Goal: Information Seeking & Learning: Learn about a topic

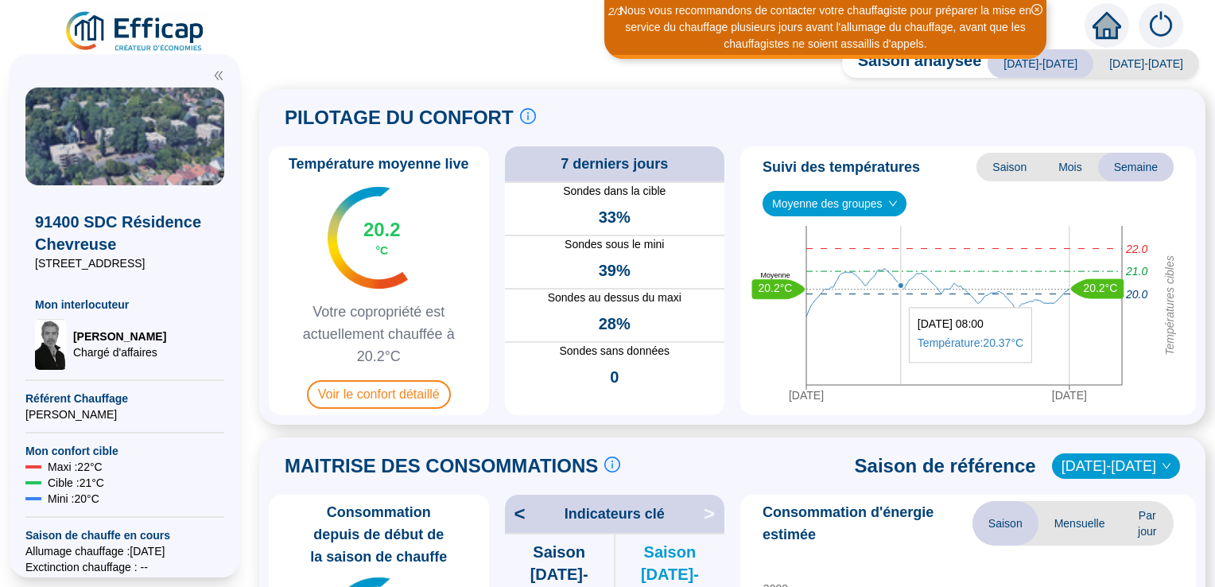
drag, startPoint x: 0, startPoint y: 0, endPoint x: 900, endPoint y: 370, distance: 973.0
click at [900, 370] on icon "26 sept. 2025 3 oct. 2025 Températures cibles 21.0 22.0 20.0 20.2°C 20.2°C Moye…" at bounding box center [961, 317] width 431 height 183
click at [414, 389] on span "Voir le confort détaillé" at bounding box center [379, 394] width 144 height 29
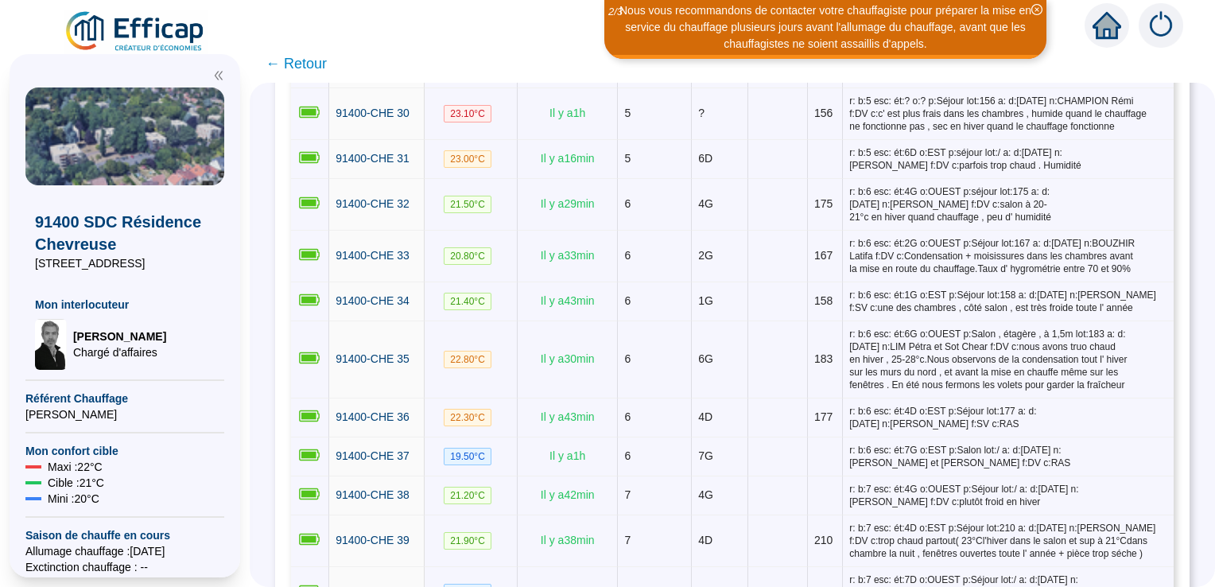
scroll to position [1510, 0]
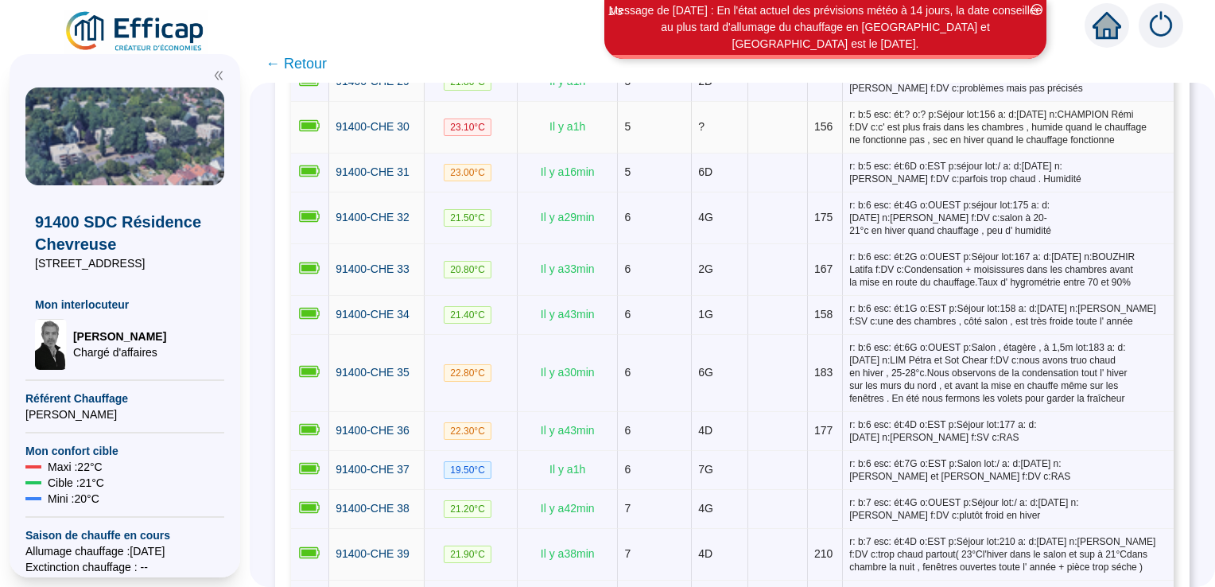
drag, startPoint x: 1211, startPoint y: 346, endPoint x: 782, endPoint y: 114, distance: 487.9
click at [782, 114] on td at bounding box center [778, 128] width 60 height 52
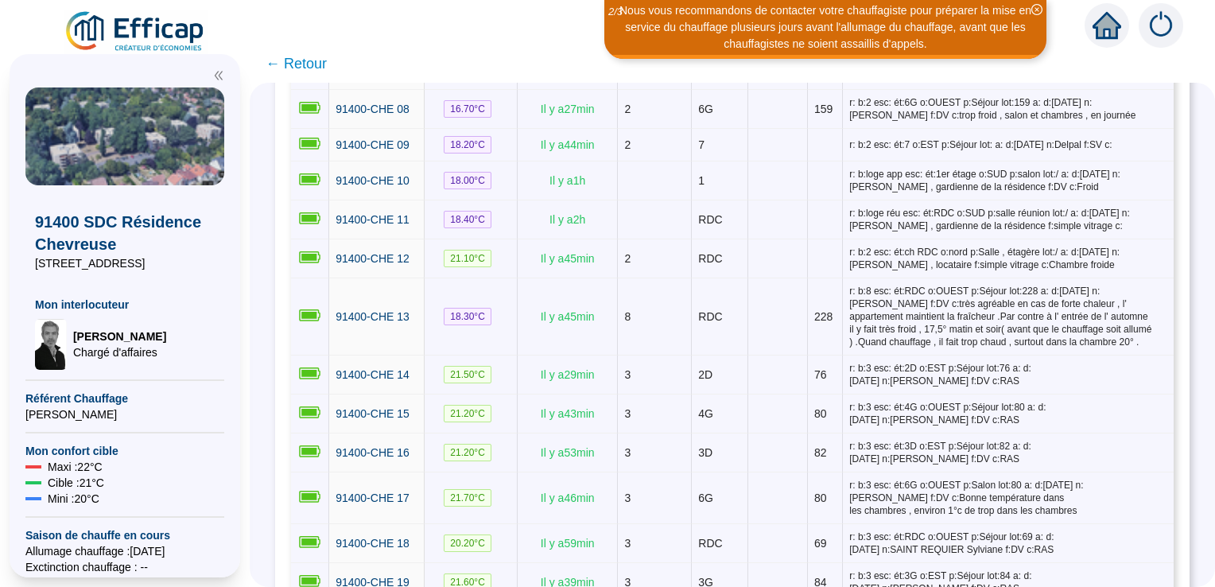
scroll to position [0, 0]
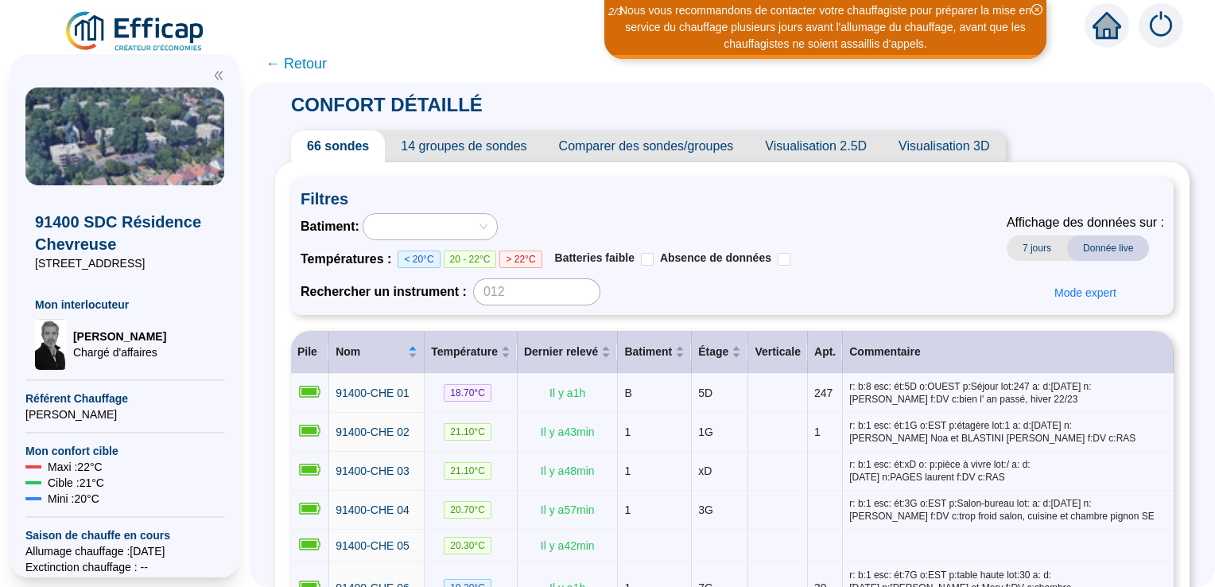
click at [299, 68] on span "← Retour" at bounding box center [295, 63] width 61 height 22
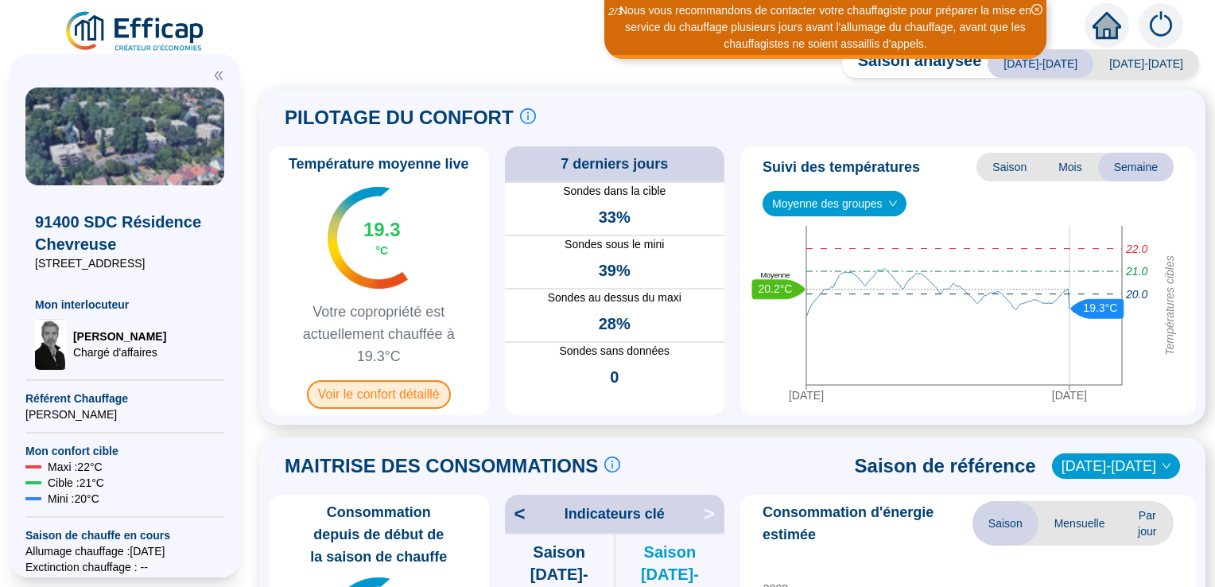
click at [410, 393] on span "Voir le confort détaillé" at bounding box center [379, 394] width 144 height 29
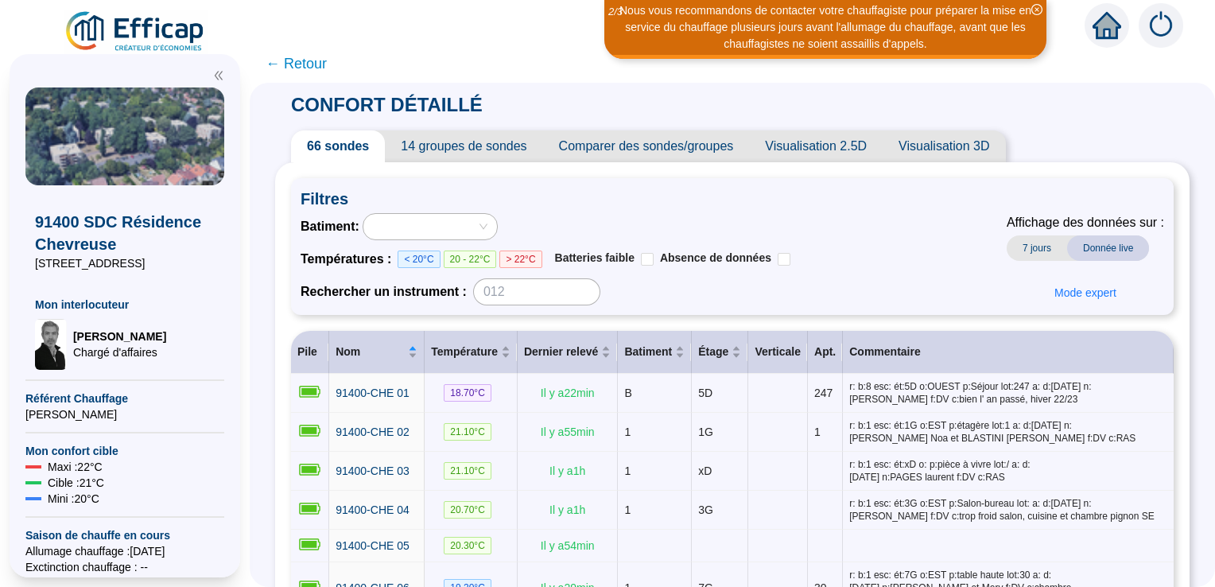
click at [507, 149] on span "14 groupes de sondes" at bounding box center [463, 146] width 157 height 32
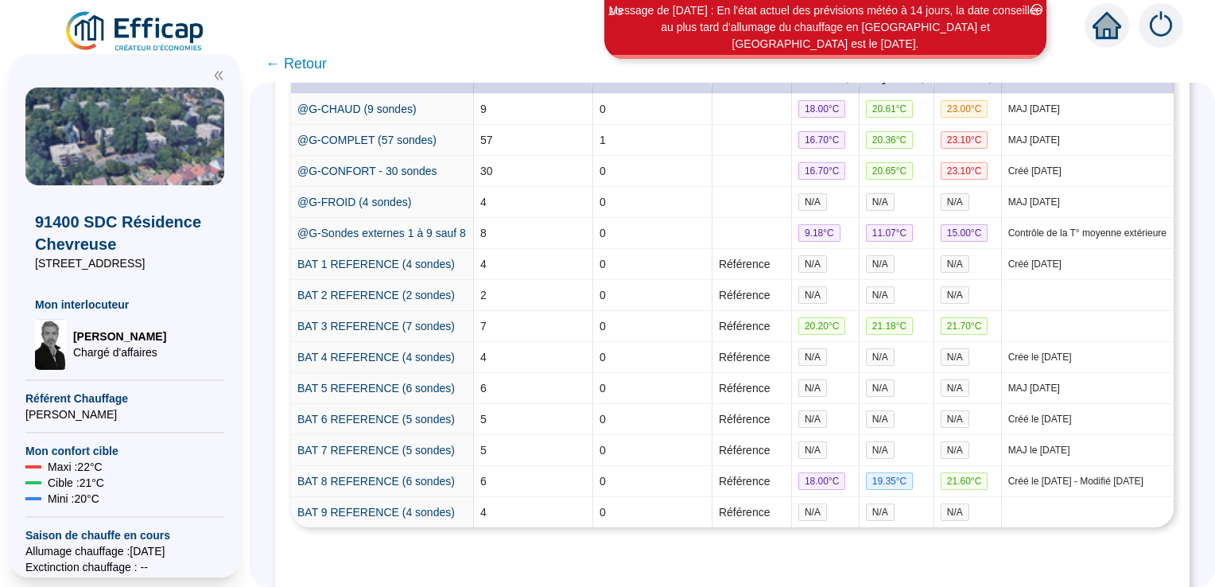
scroll to position [429, 0]
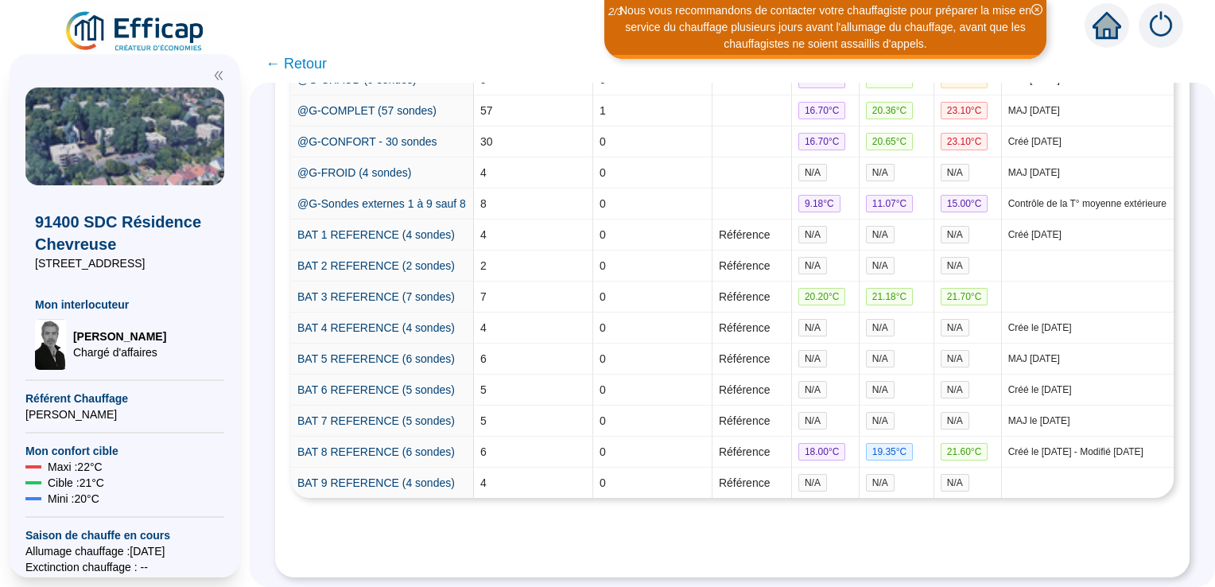
click at [277, 63] on span "← Retour" at bounding box center [295, 63] width 61 height 22
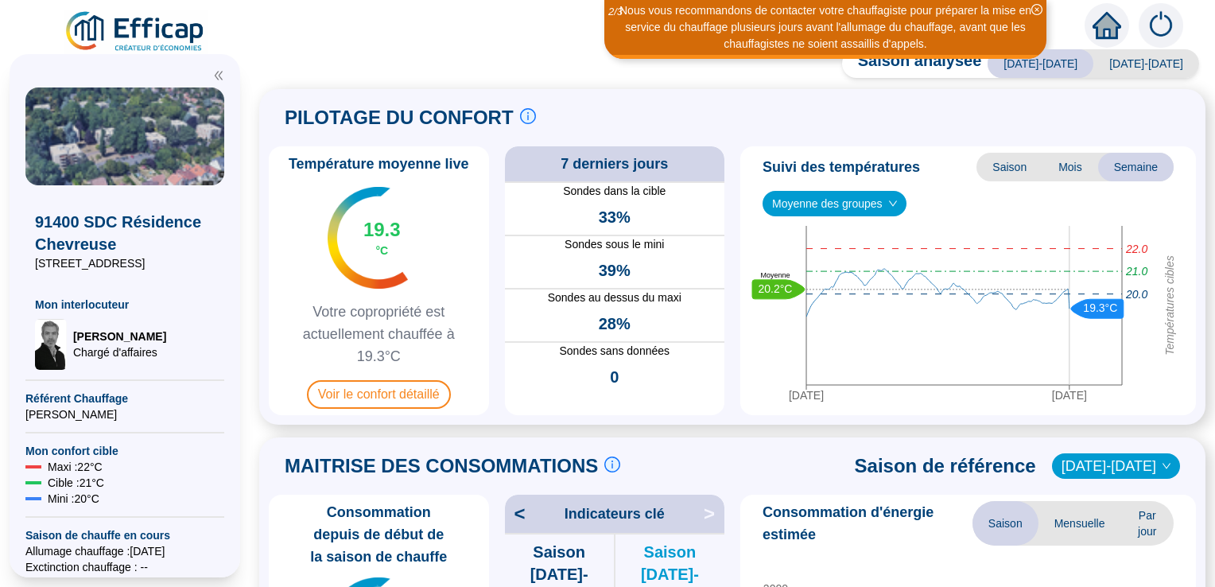
click at [281, 65] on div "Saison analysée [DATE]-[DATE] [DATE]-[DATE] PILOTAGE DU CONFORT Le pilotage du …" at bounding box center [732, 321] width 965 height 529
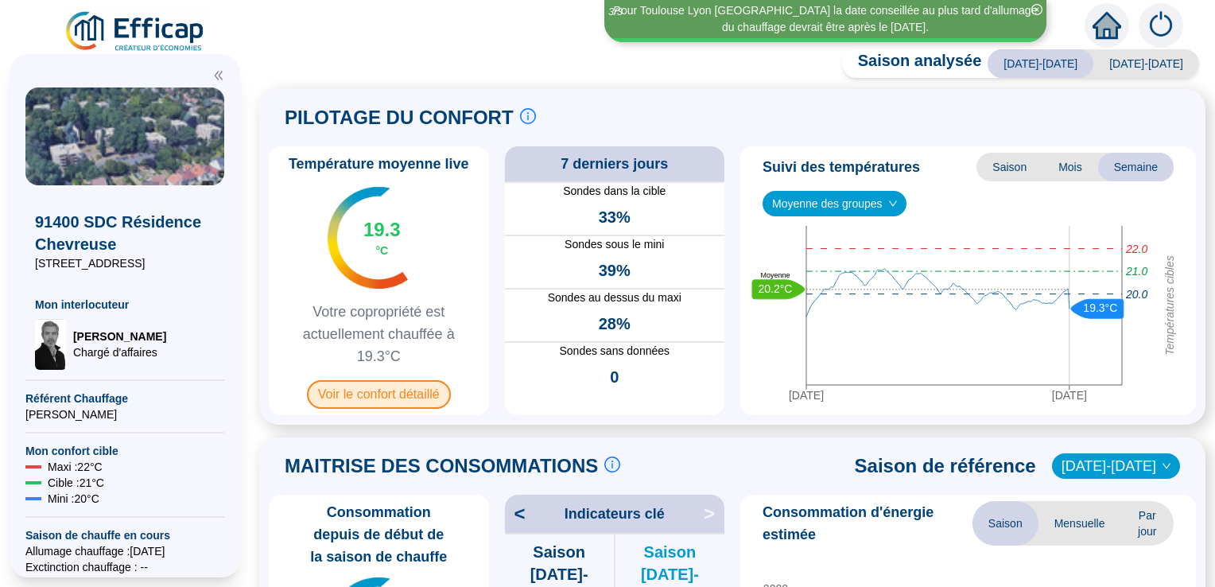
click at [339, 397] on span "Voir le confort détaillé" at bounding box center [379, 394] width 144 height 29
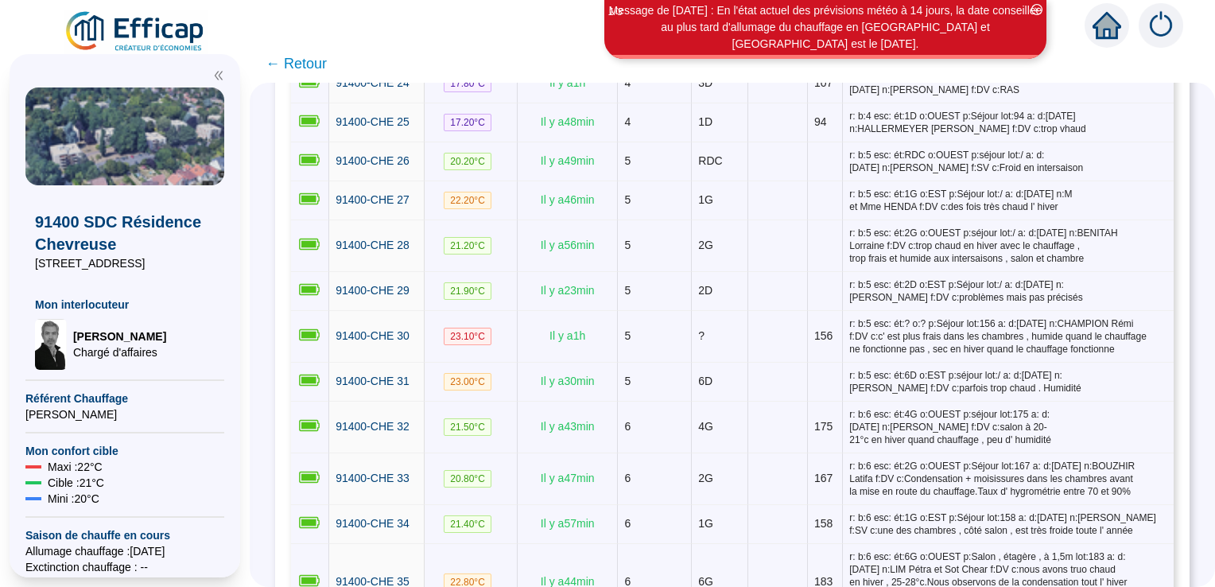
scroll to position [1479, 0]
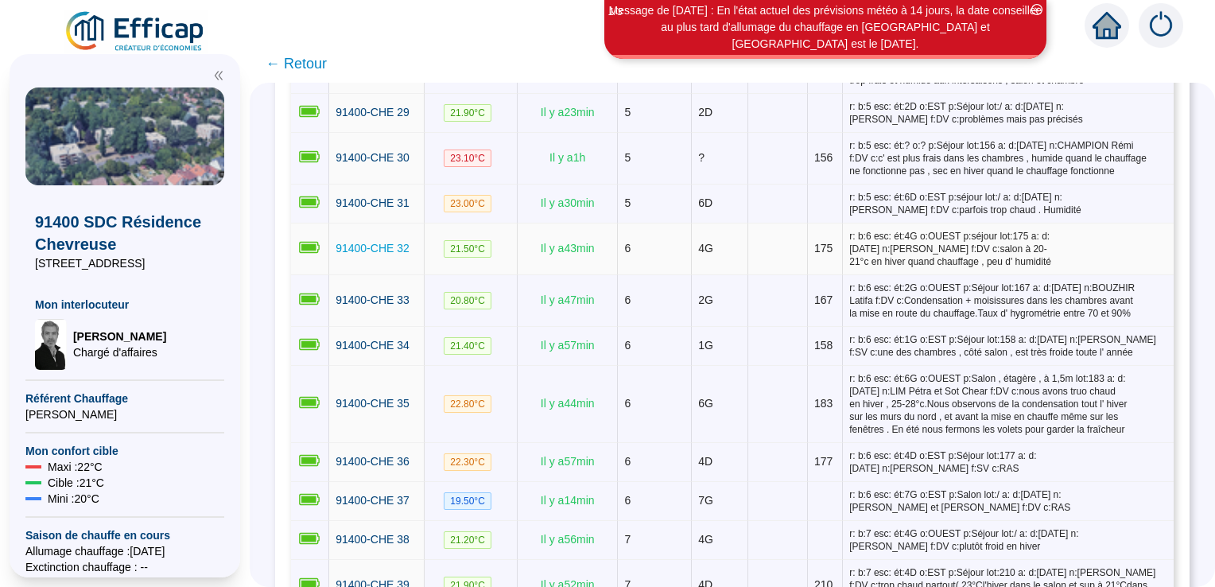
click at [381, 242] on span "91400-CHE 32" at bounding box center [372, 248] width 74 height 13
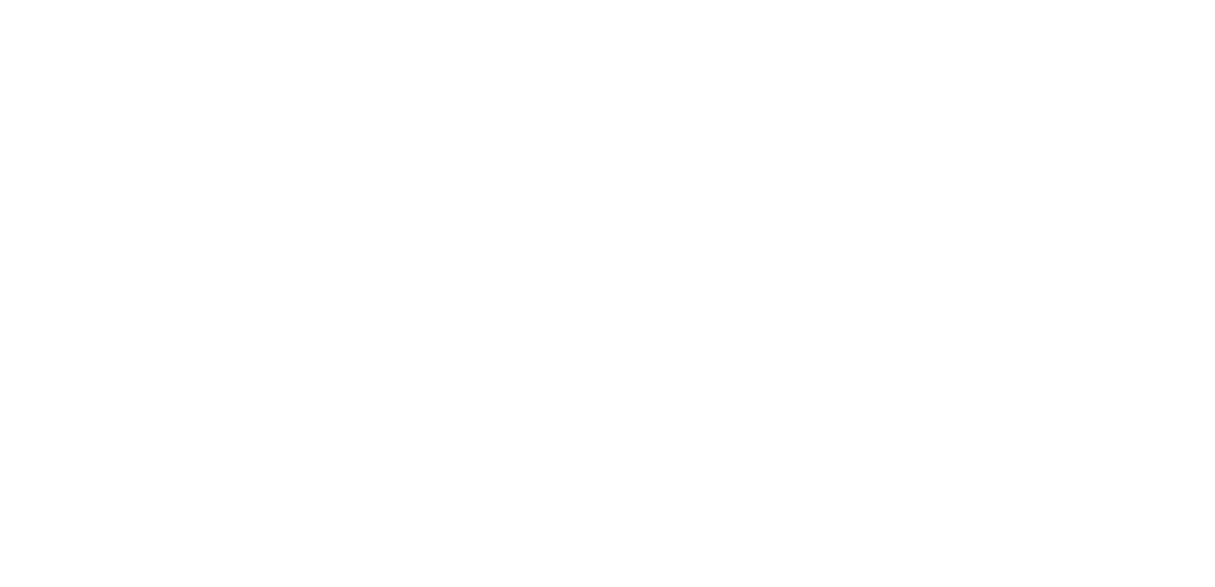
click at [381, 228] on div at bounding box center [607, 293] width 1215 height 587
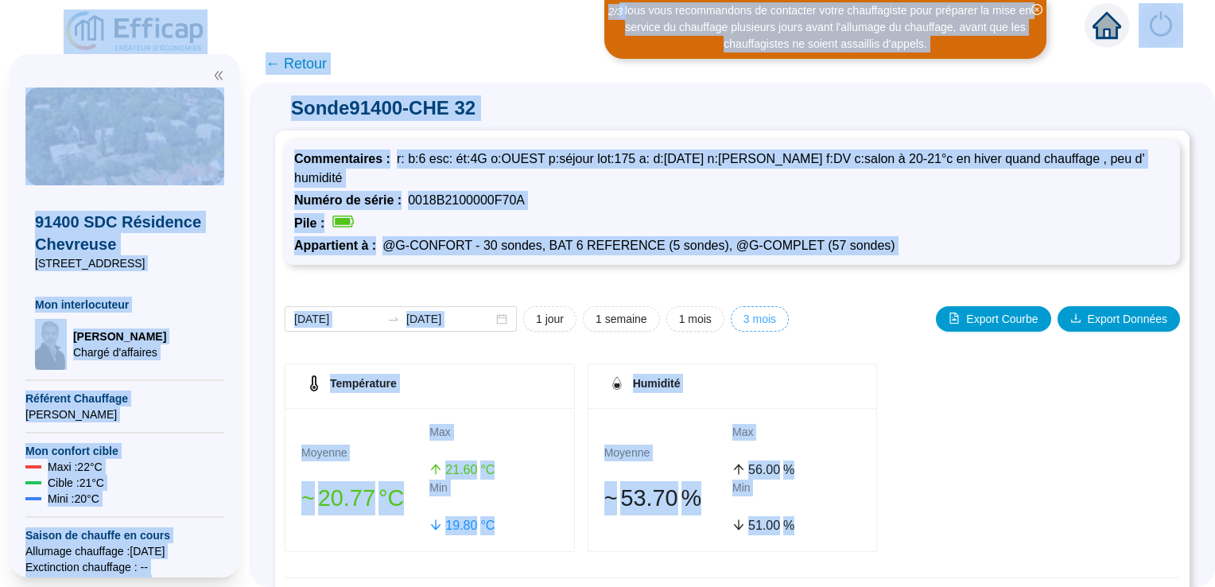
click at [764, 318] on span "3 mois" at bounding box center [759, 319] width 33 height 17
type input "[DATE]"
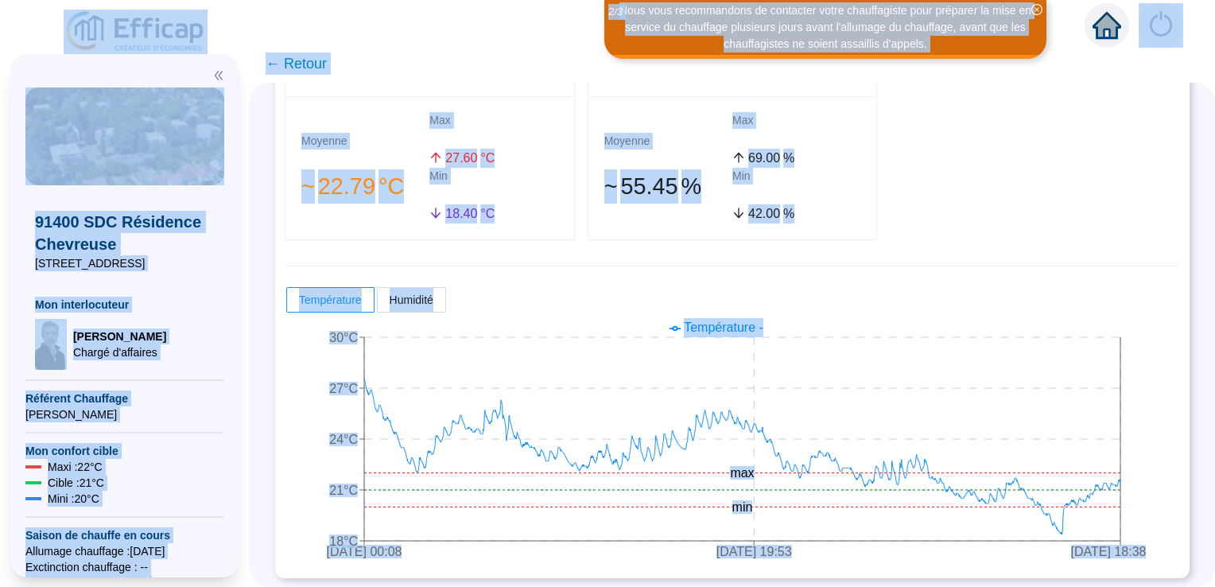
scroll to position [314, 0]
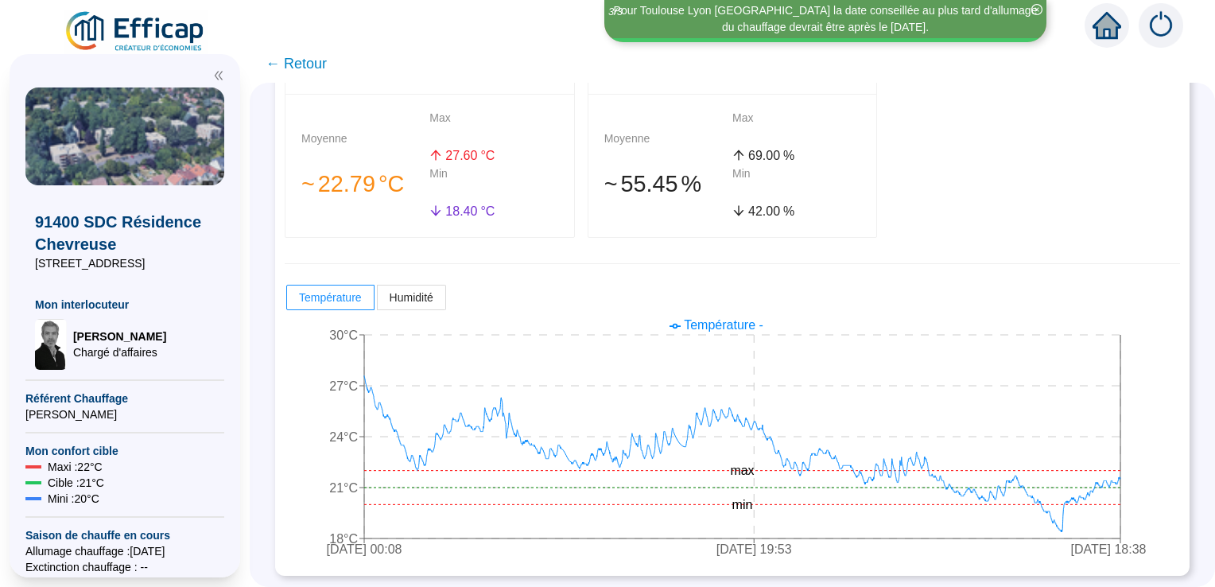
click at [293, 65] on span "← Retour" at bounding box center [295, 63] width 61 height 22
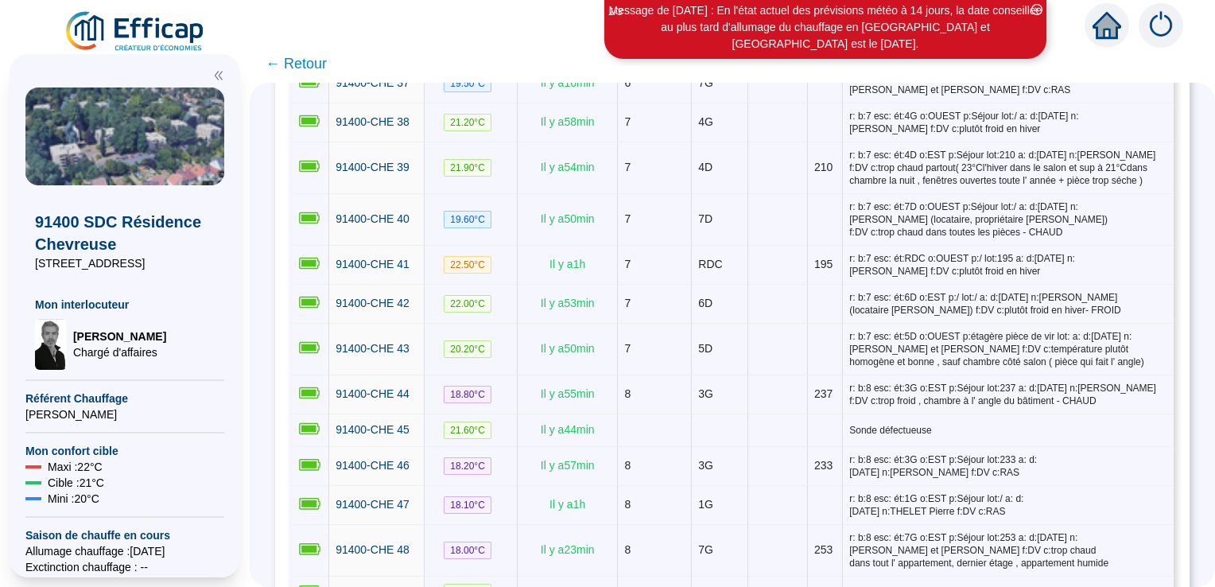
scroll to position [1873, 0]
